Goal: Information Seeking & Learning: Learn about a topic

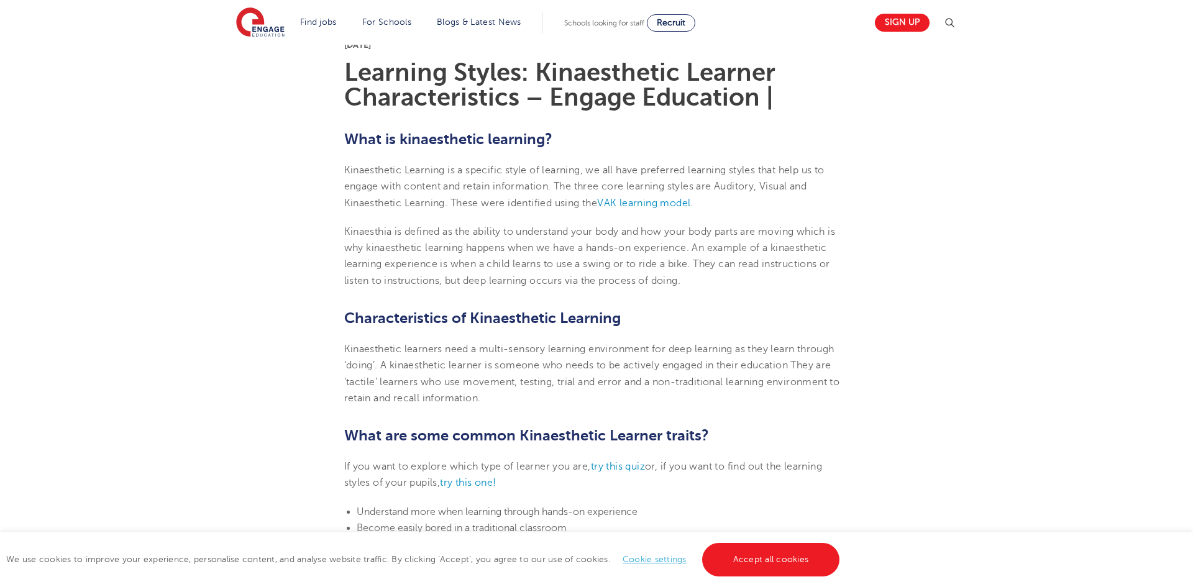
scroll to position [327, 0]
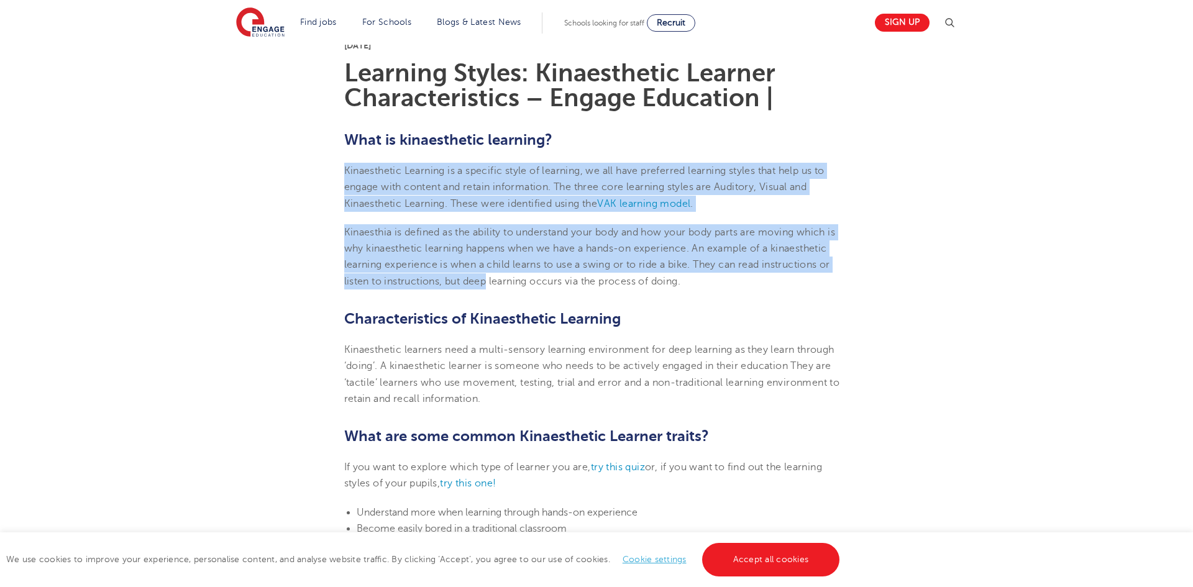
drag, startPoint x: 346, startPoint y: 170, endPoint x: 489, endPoint y: 286, distance: 183.9
click at [489, 286] on span "inaesthetic learning happens when we have a hands-on experience. An example of …" at bounding box center [587, 265] width 486 height 44
drag, startPoint x: 344, startPoint y: 172, endPoint x: 749, endPoint y: 275, distance: 417.6
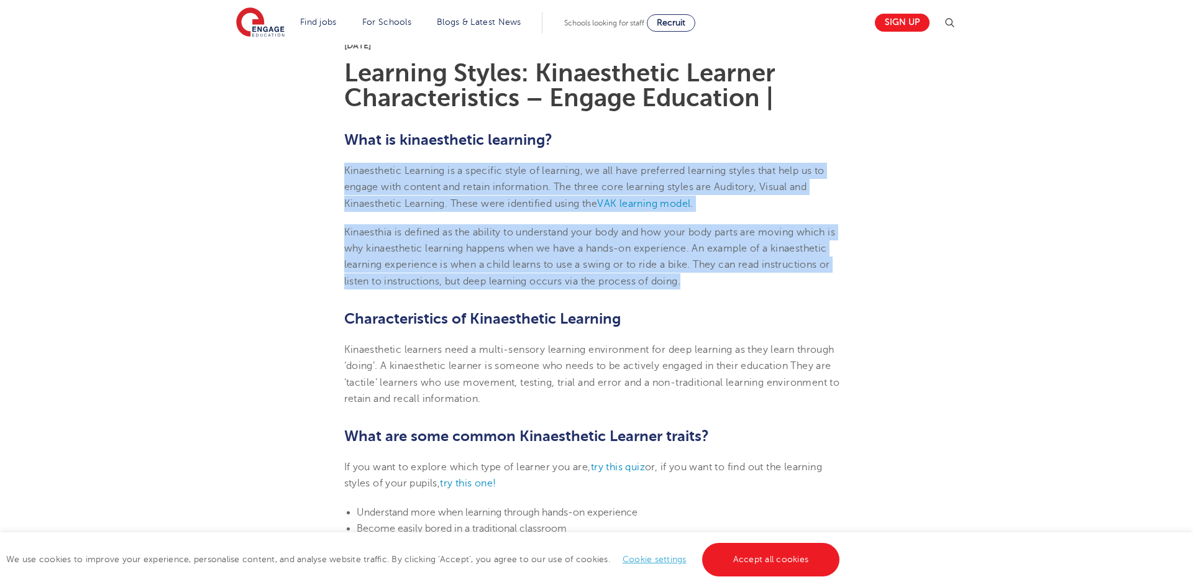
copy section "Kinaesthetic Learning is a specific style of learning, we all have preferred le…"
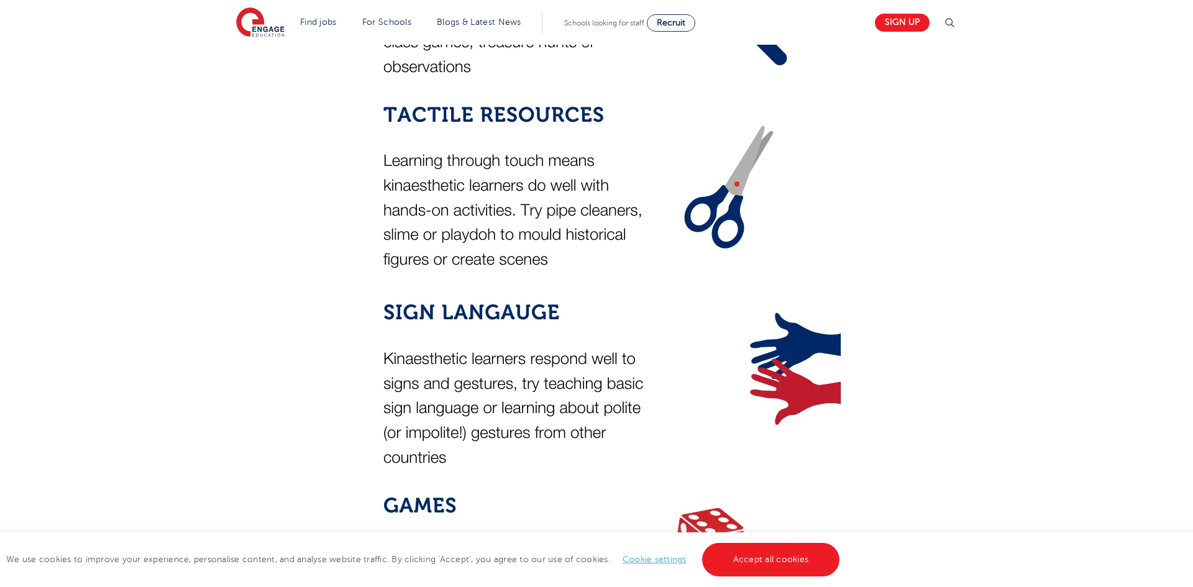
scroll to position [2086, 0]
